Goal: Task Accomplishment & Management: Manage account settings

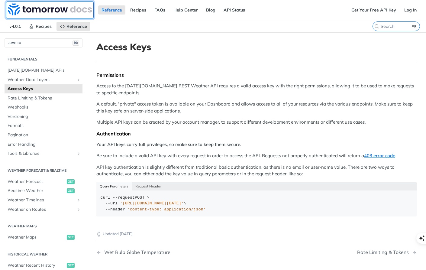
click at [40, 11] on img at bounding box center [50, 9] width 84 height 12
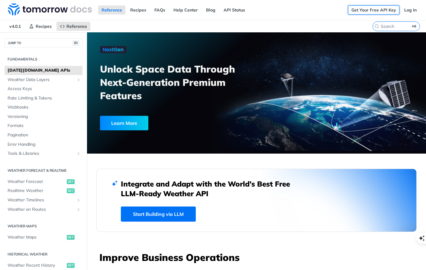
click at [360, 10] on link "Get Your Free API Key" at bounding box center [373, 9] width 51 height 9
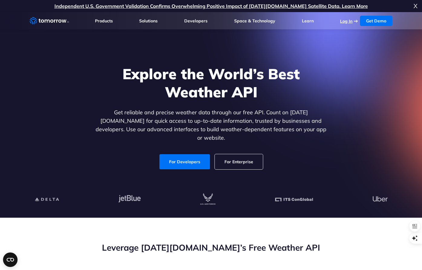
click at [346, 21] on link "Log In" at bounding box center [346, 20] width 12 height 5
